Goal: Complete application form

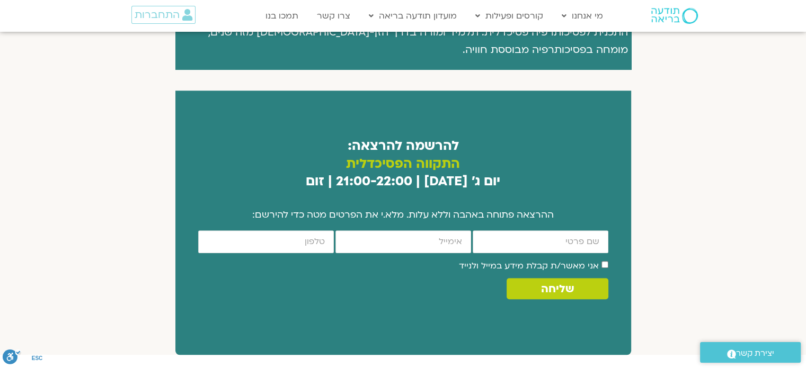
scroll to position [607, 0]
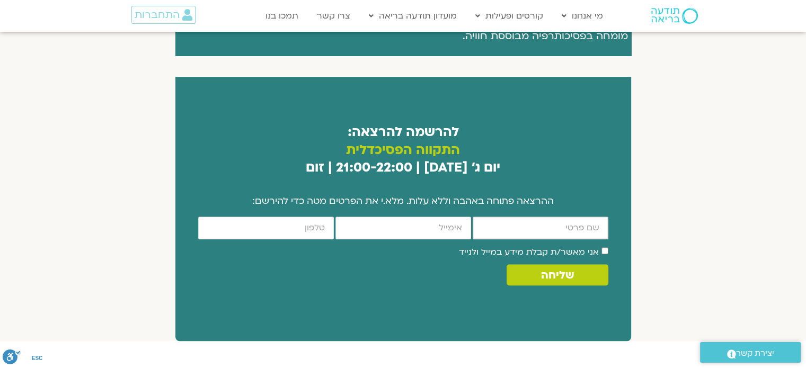
click at [592, 217] on input "firstname" at bounding box center [541, 228] width 136 height 23
type input "בתאל"
click at [430, 217] on input "email" at bounding box center [403, 228] width 136 height 23
type input "batelfly@gmail.com"
click at [292, 217] on input "cellphone" at bounding box center [266, 228] width 136 height 23
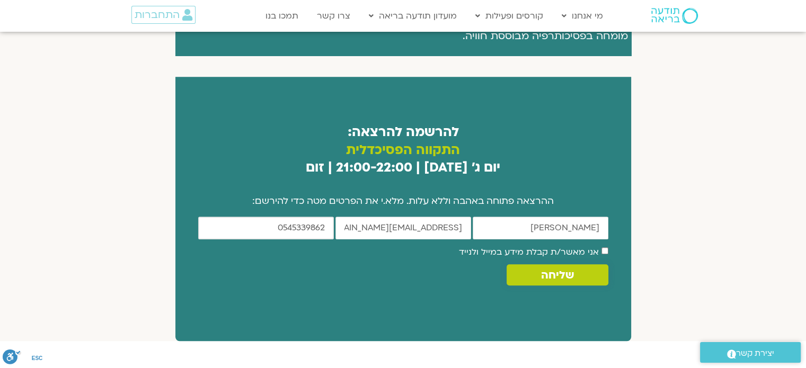
type input "0545339862"
click at [576, 269] on span "שליחה" at bounding box center [557, 275] width 76 height 12
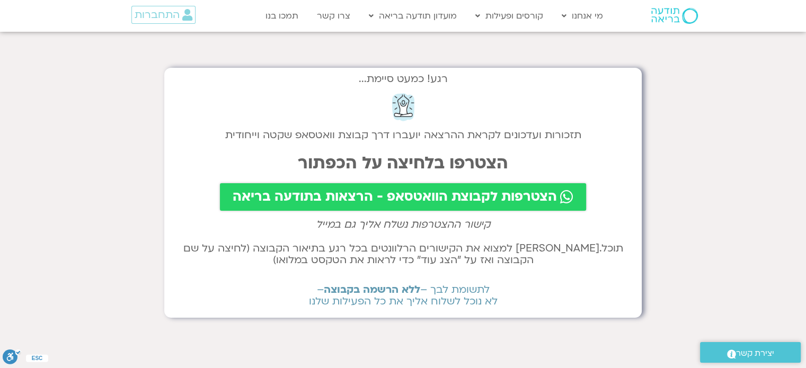
click at [414, 195] on span "הצטרפות לקבוצת הוואטסאפ - הרצאות בתודעה בריאה" at bounding box center [395, 197] width 324 height 15
